Goal: Task Accomplishment & Management: Use online tool/utility

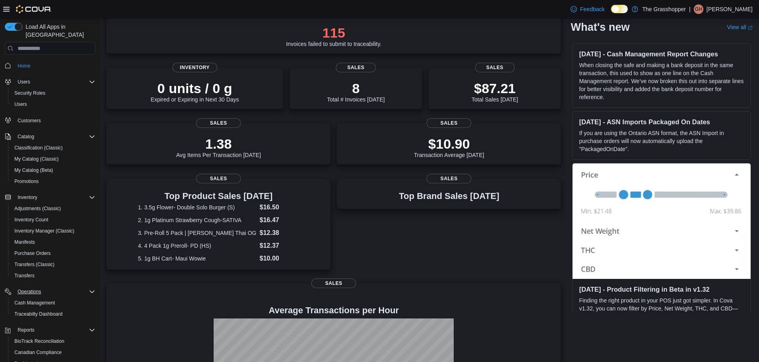
scroll to position [157, 0]
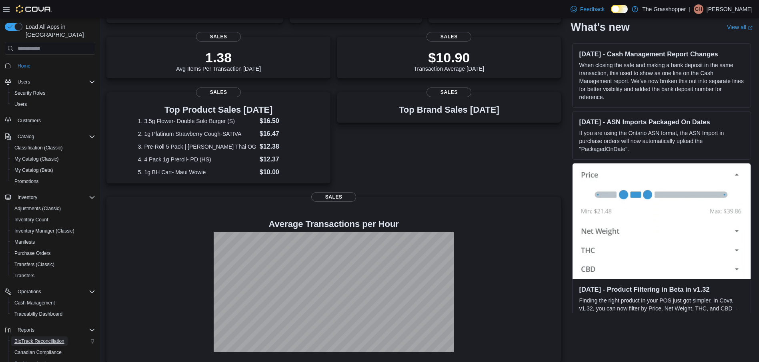
click at [53, 338] on span "BioTrack Reconciliation" at bounding box center [39, 341] width 50 height 6
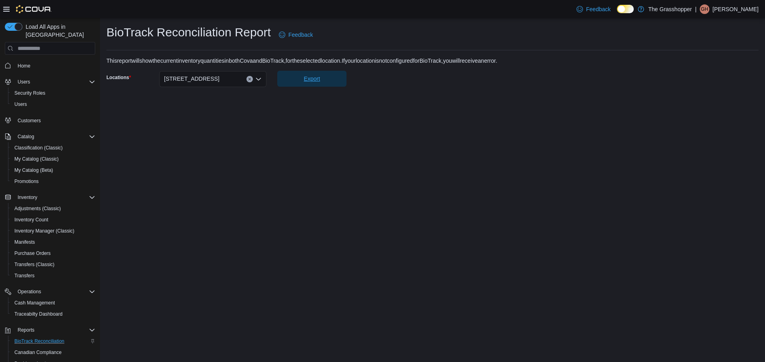
click at [308, 78] on span "Export" at bounding box center [312, 79] width 16 height 8
click at [24, 63] on span "Home" at bounding box center [24, 66] width 13 height 6
